Goal: Task Accomplishment & Management: Use online tool/utility

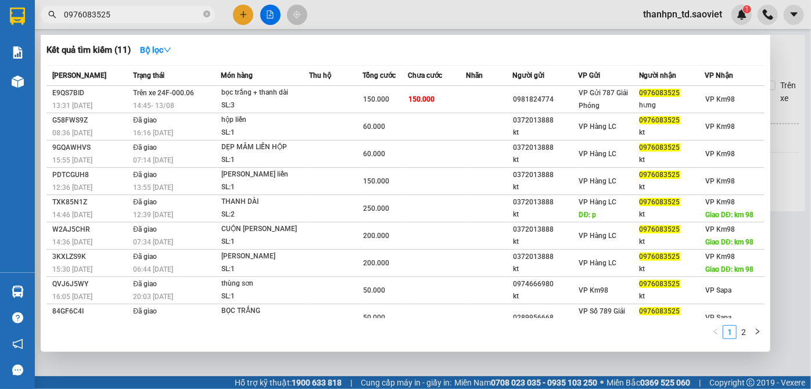
click at [204, 13] on icon "close-circle" at bounding box center [206, 13] width 7 height 7
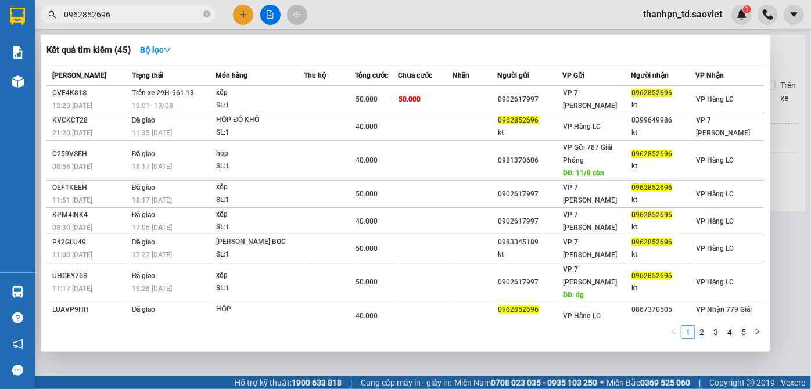
type input "0962852696"
click at [209, 15] on icon "close-circle" at bounding box center [206, 13] width 7 height 7
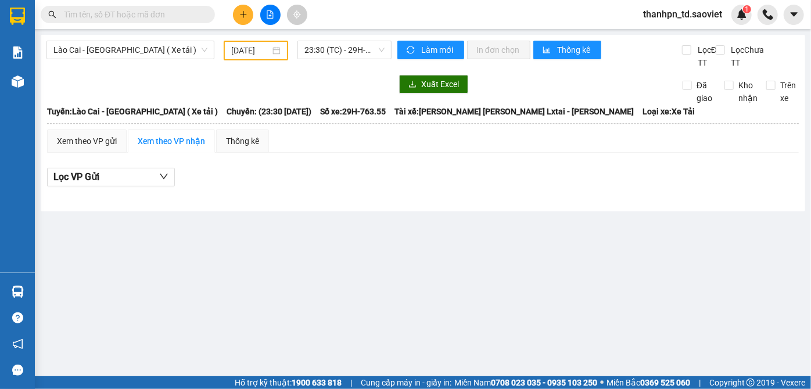
paste input "0823760668"
type input "0823760668"
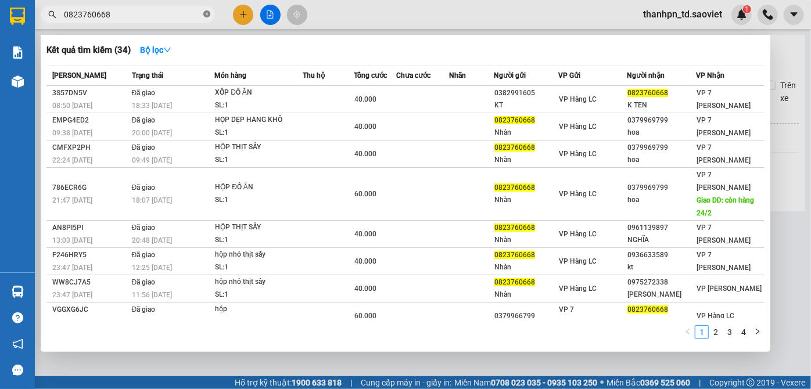
click at [209, 15] on icon "close-circle" at bounding box center [206, 13] width 7 height 7
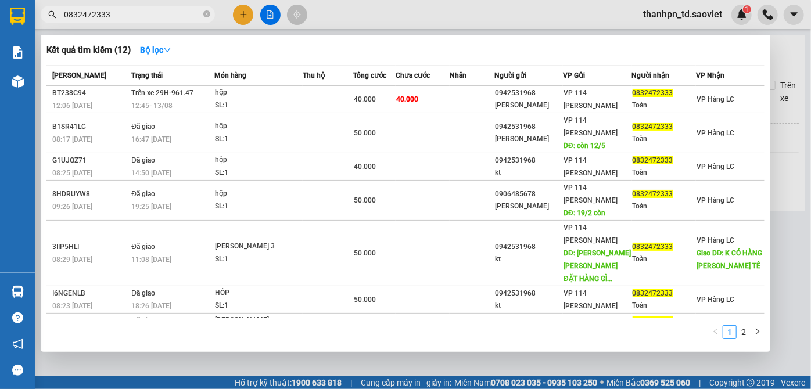
type input "0832472333"
click at [207, 15] on icon "close-circle" at bounding box center [206, 13] width 7 height 7
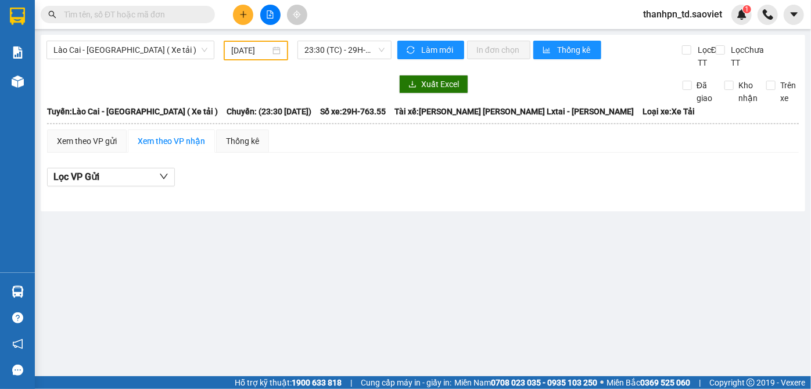
paste input "0888891993"
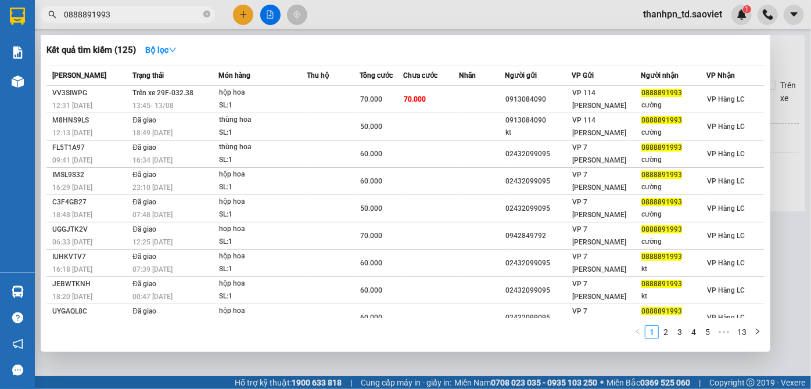
type input "0888891993"
